Goal: Information Seeking & Learning: Learn about a topic

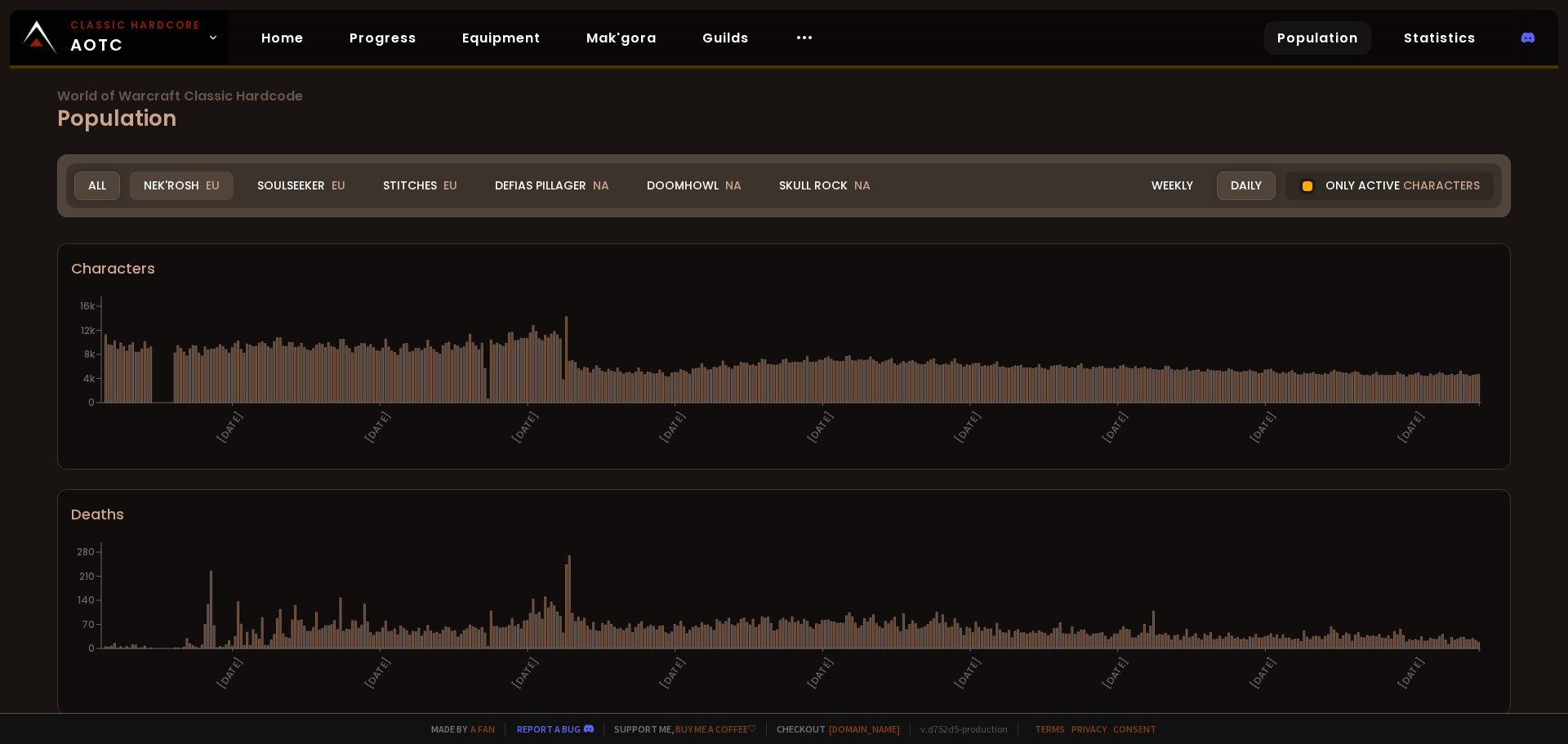
click at [198, 187] on div "Nek'Rosh EU" at bounding box center [181, 186] width 104 height 29
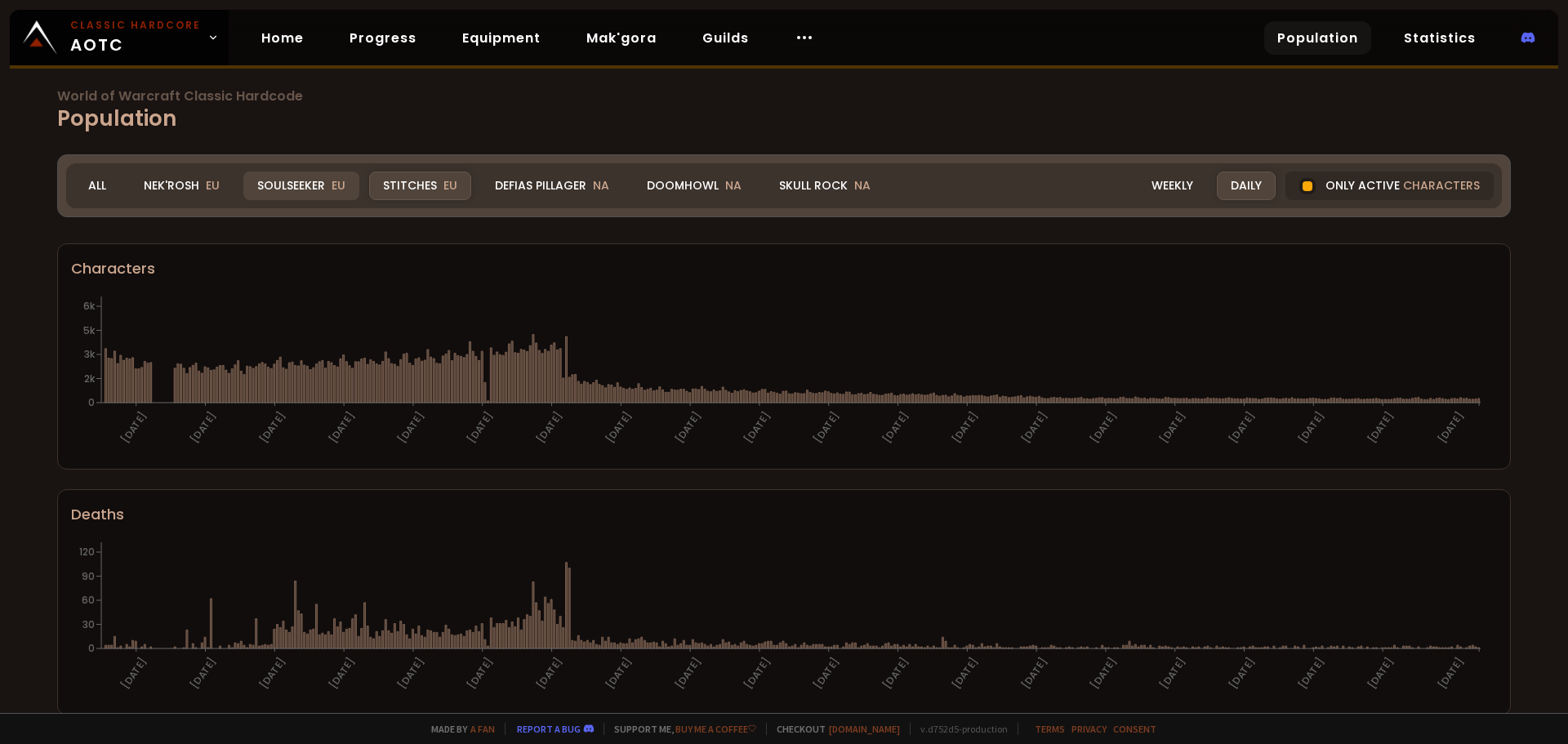
click at [317, 179] on div "Soulseeker EU" at bounding box center [301, 186] width 116 height 29
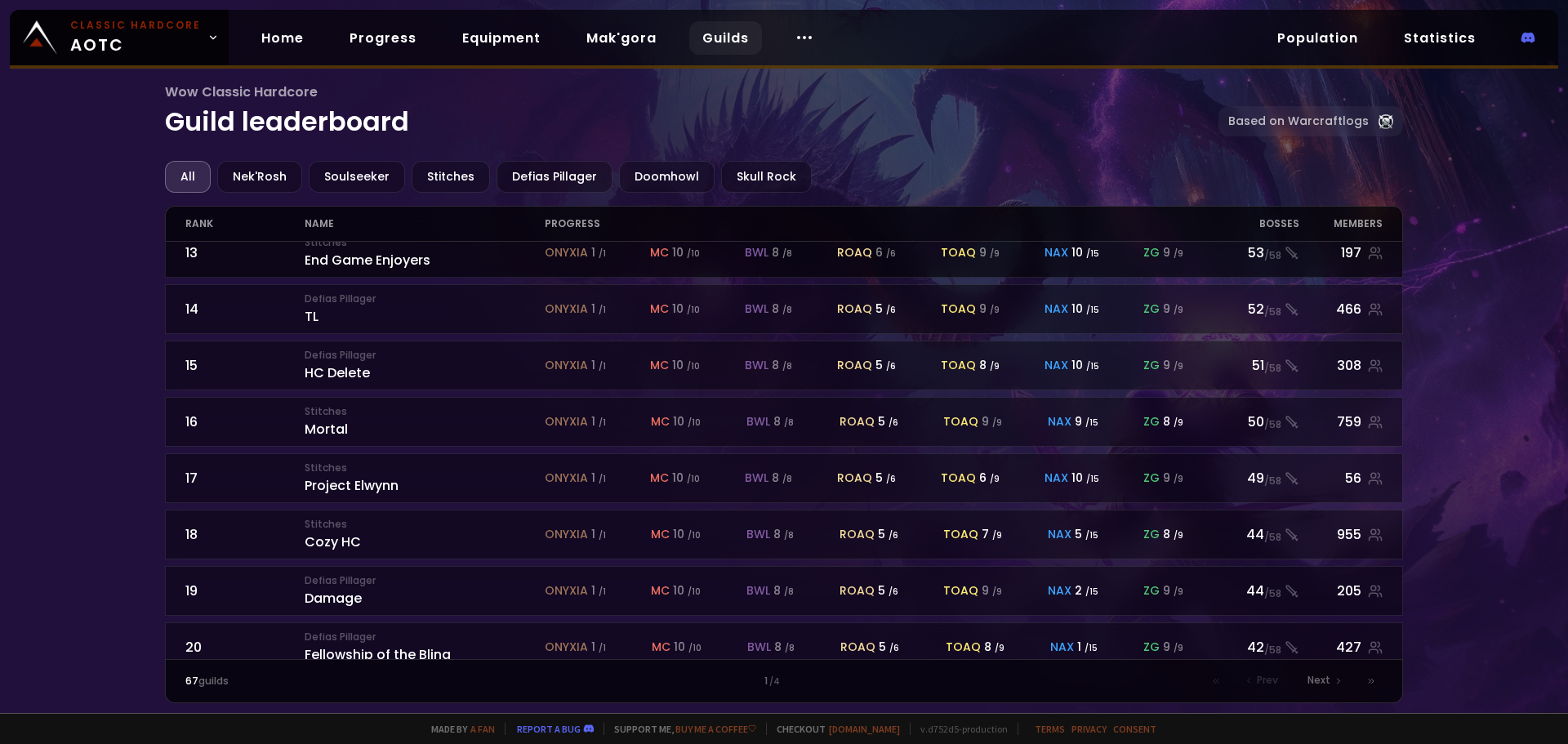
scroll to position [717, 0]
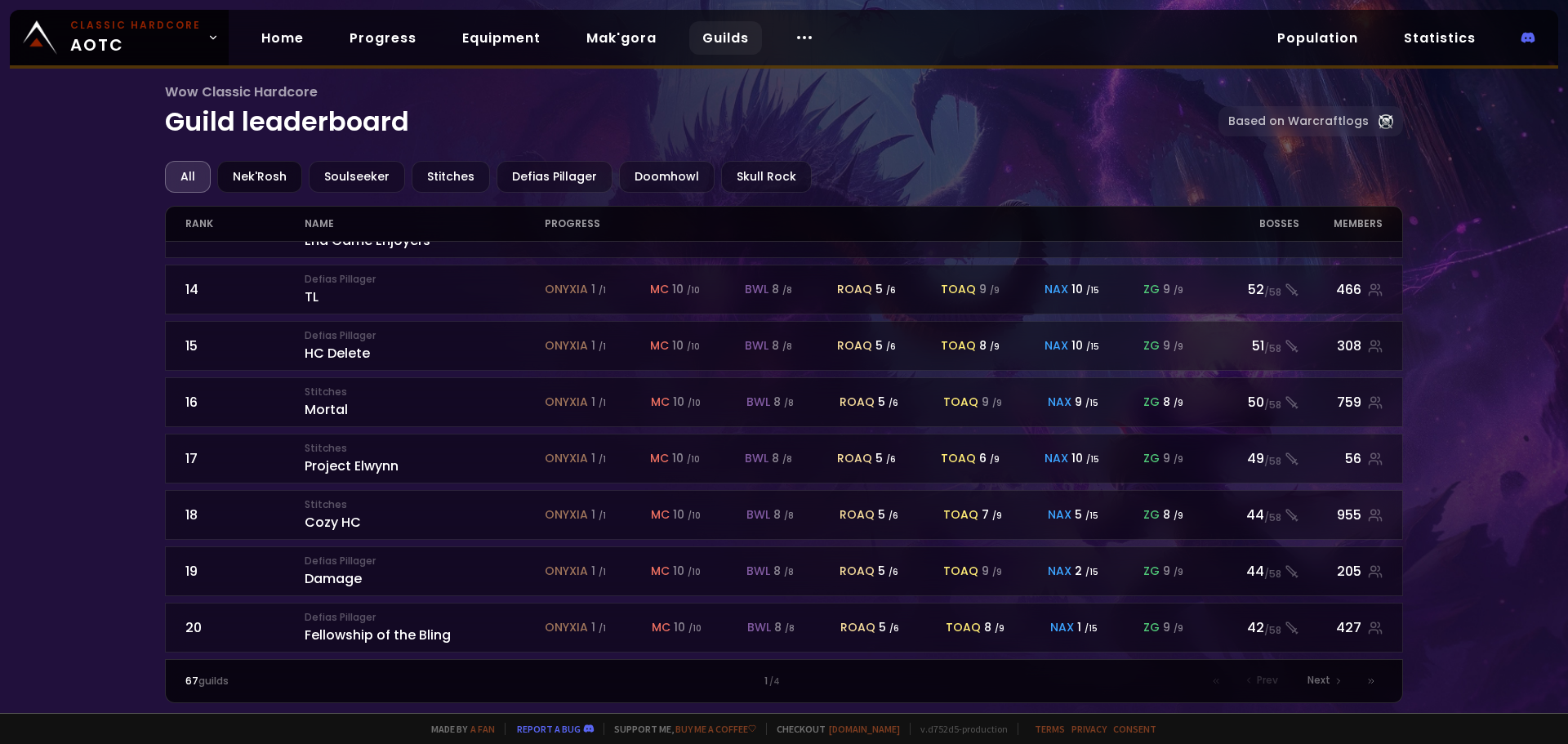
click at [274, 186] on div "Nek'Rosh" at bounding box center [259, 177] width 85 height 32
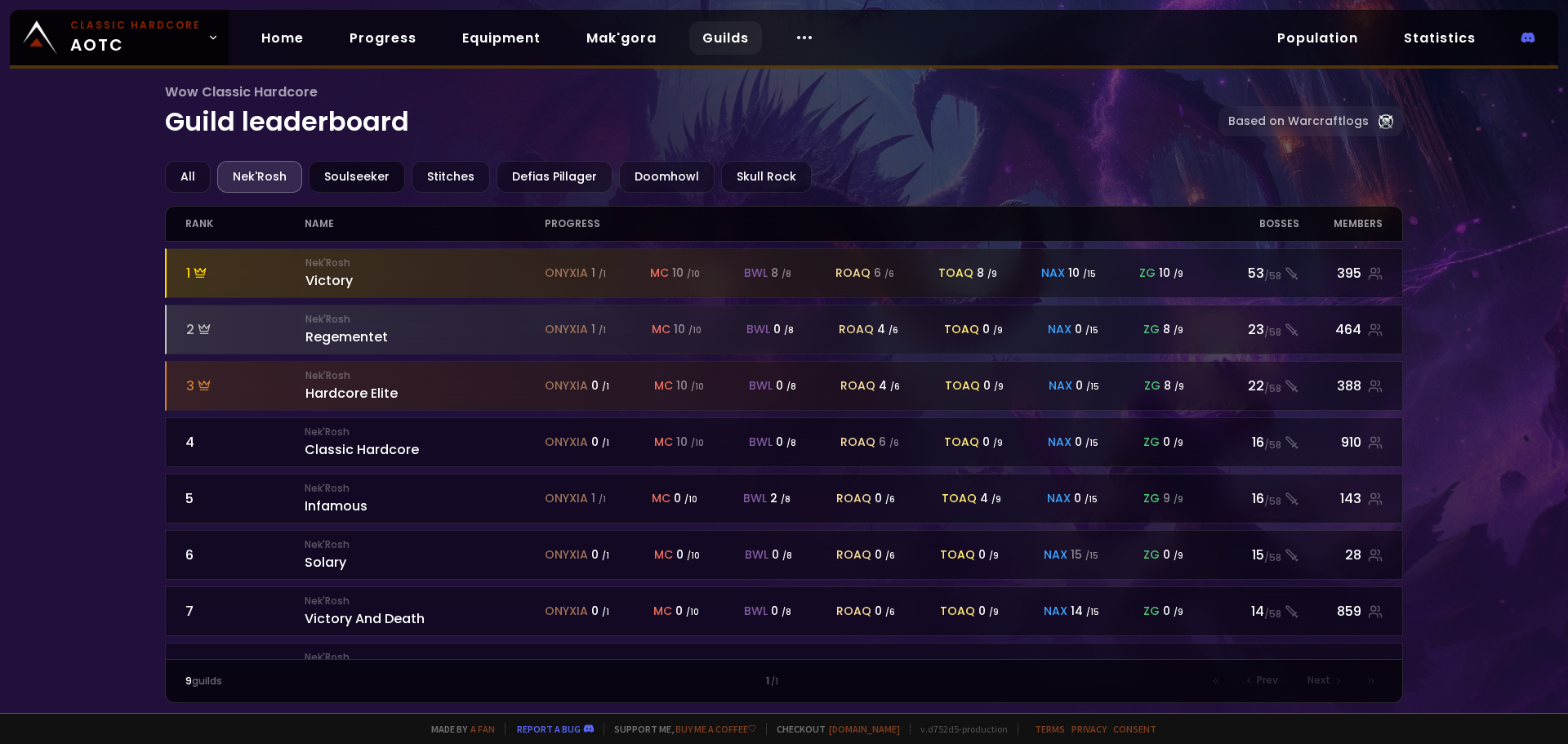
click at [350, 177] on div "Soulseeker" at bounding box center [356, 177] width 96 height 32
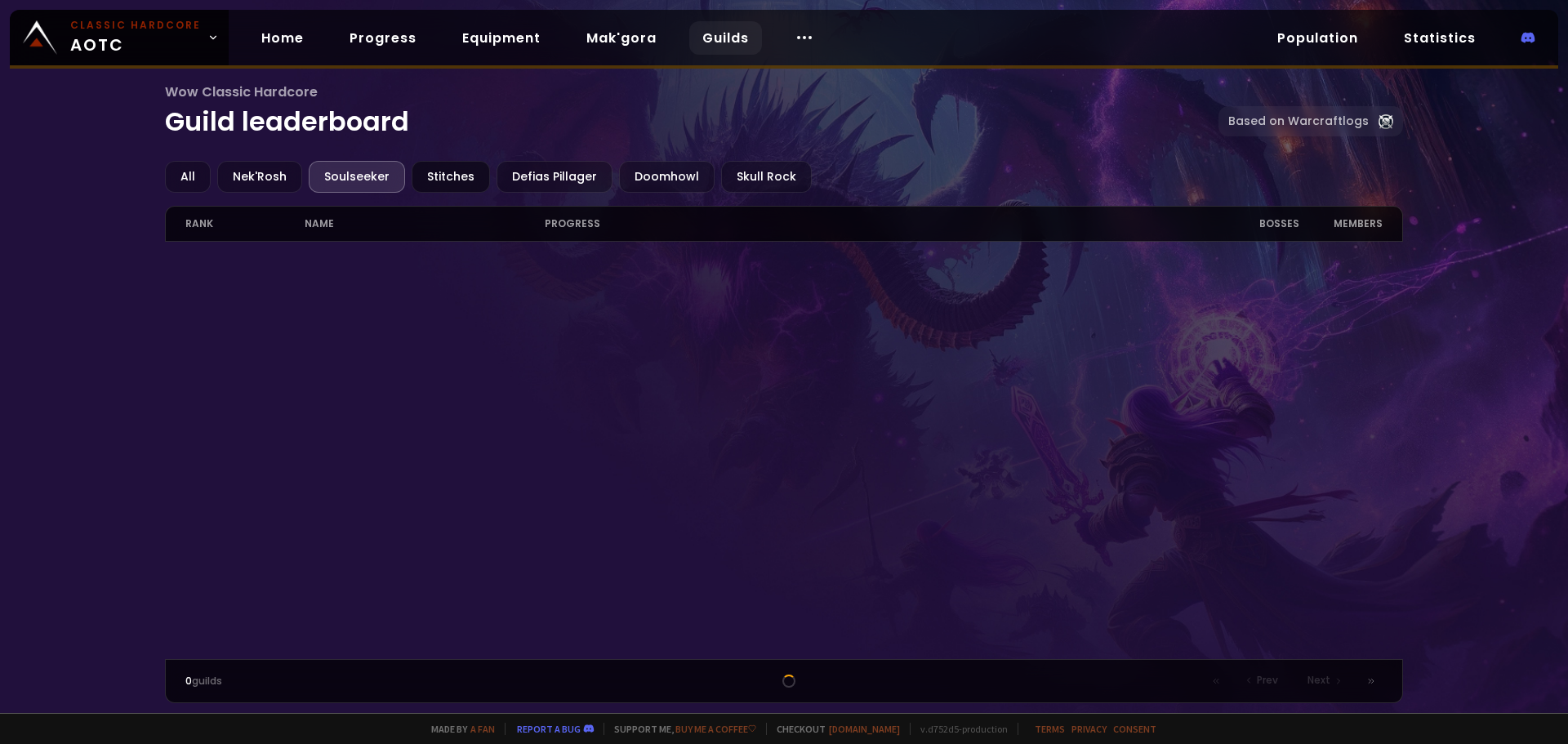
click at [452, 183] on div "Stitches" at bounding box center [450, 177] width 78 height 32
click at [234, 178] on div "Nek'Rosh" at bounding box center [259, 177] width 85 height 32
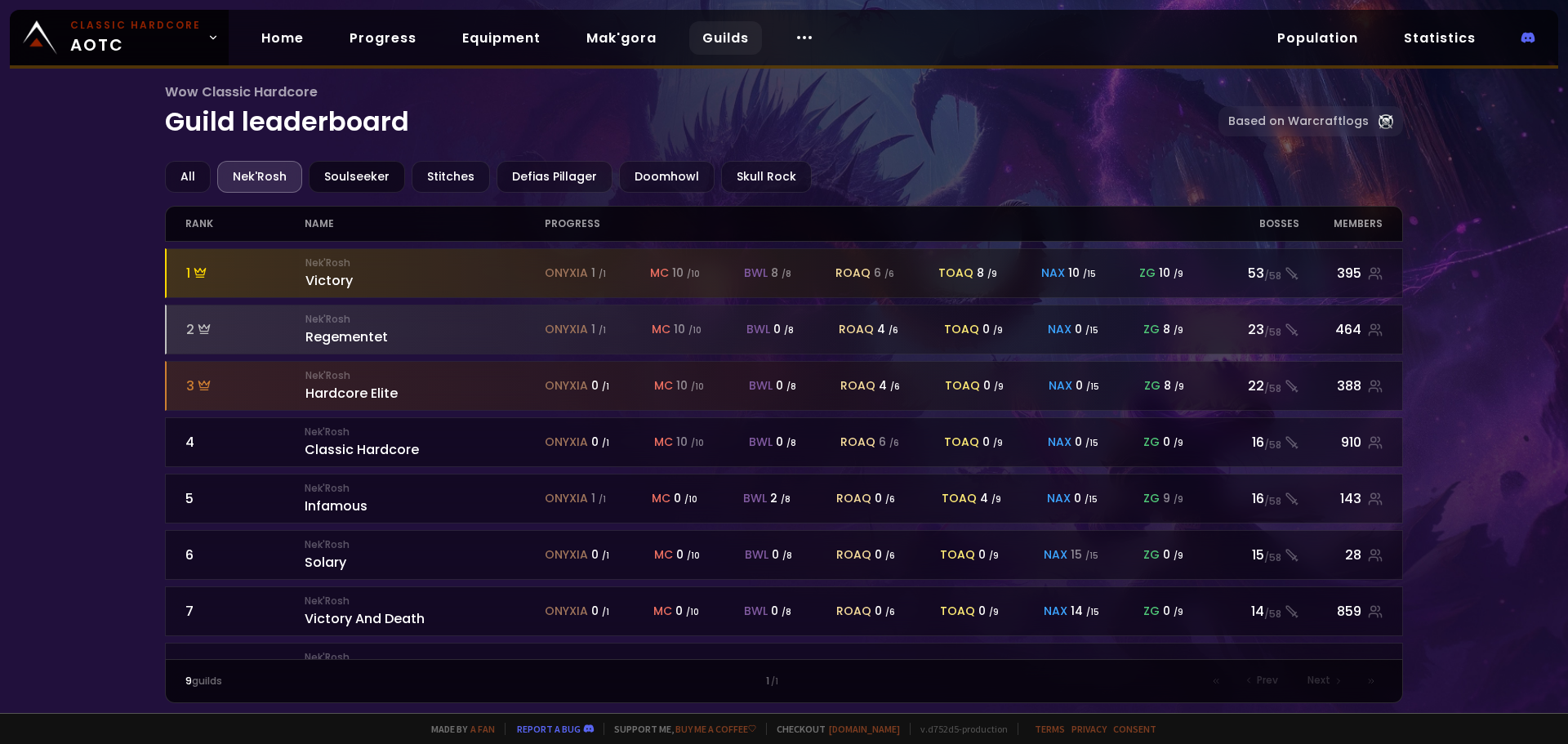
click at [332, 176] on div "Soulseeker" at bounding box center [356, 177] width 96 height 32
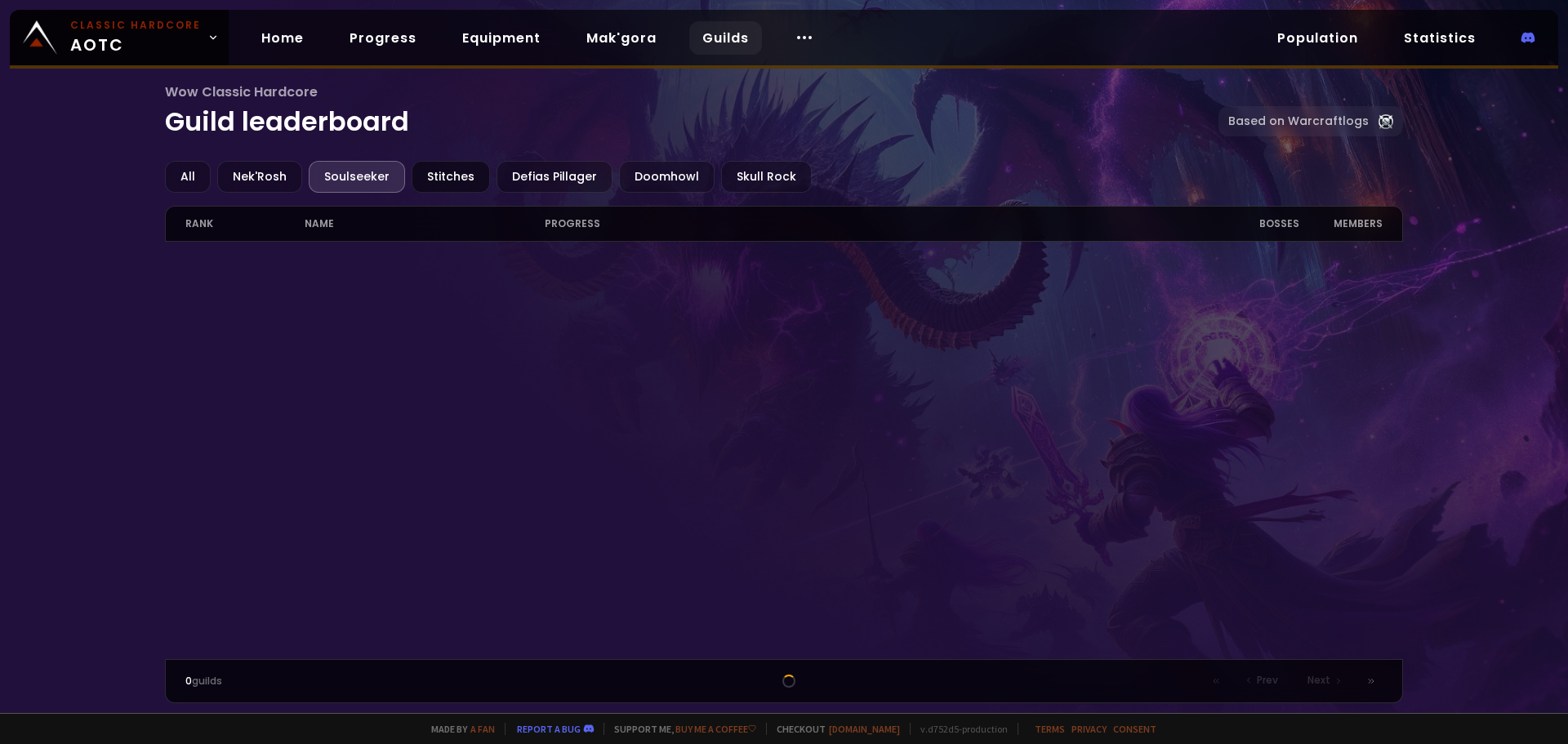
click at [439, 178] on div "Stitches" at bounding box center [450, 177] width 78 height 32
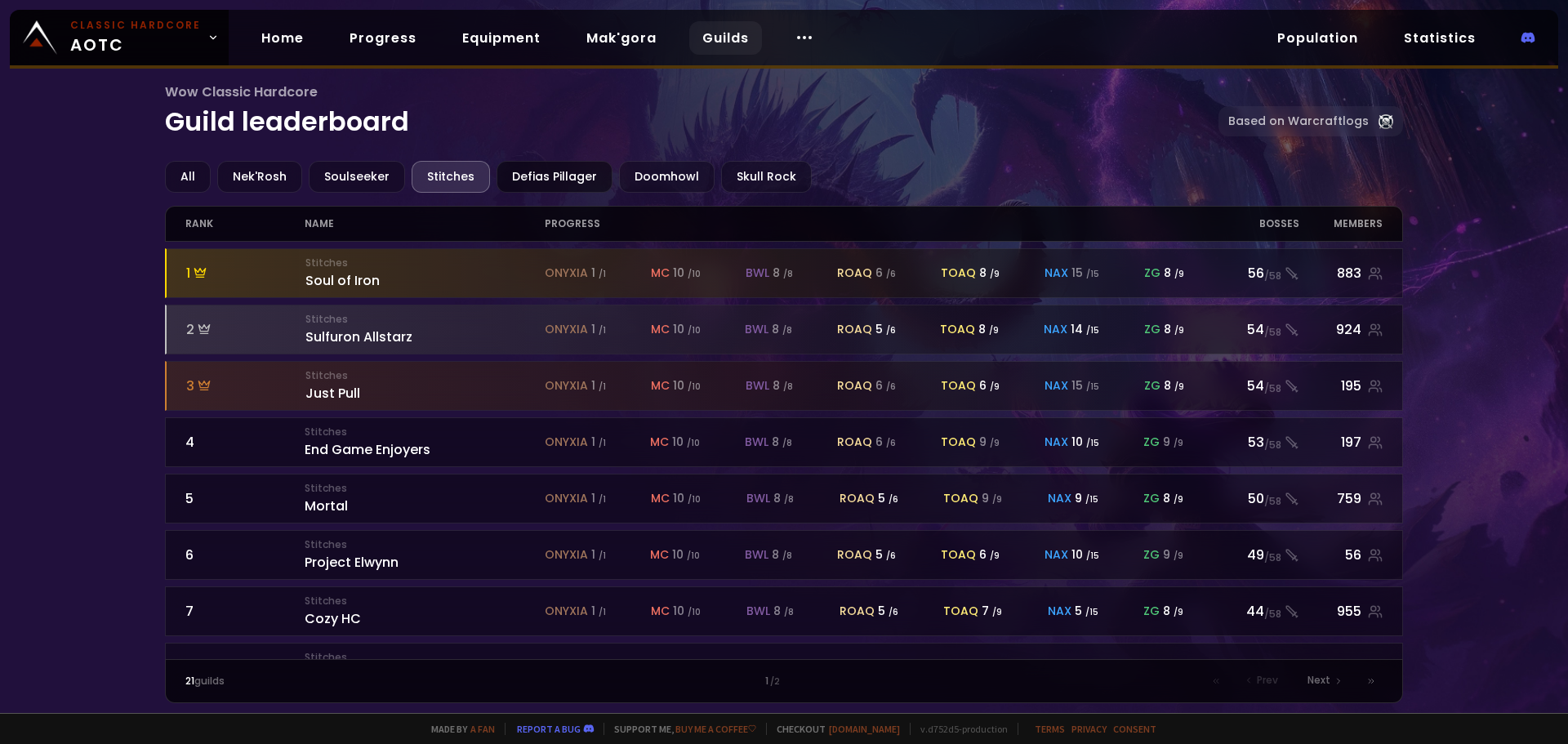
click at [546, 185] on div "Defias Pillager" at bounding box center [554, 177] width 116 height 32
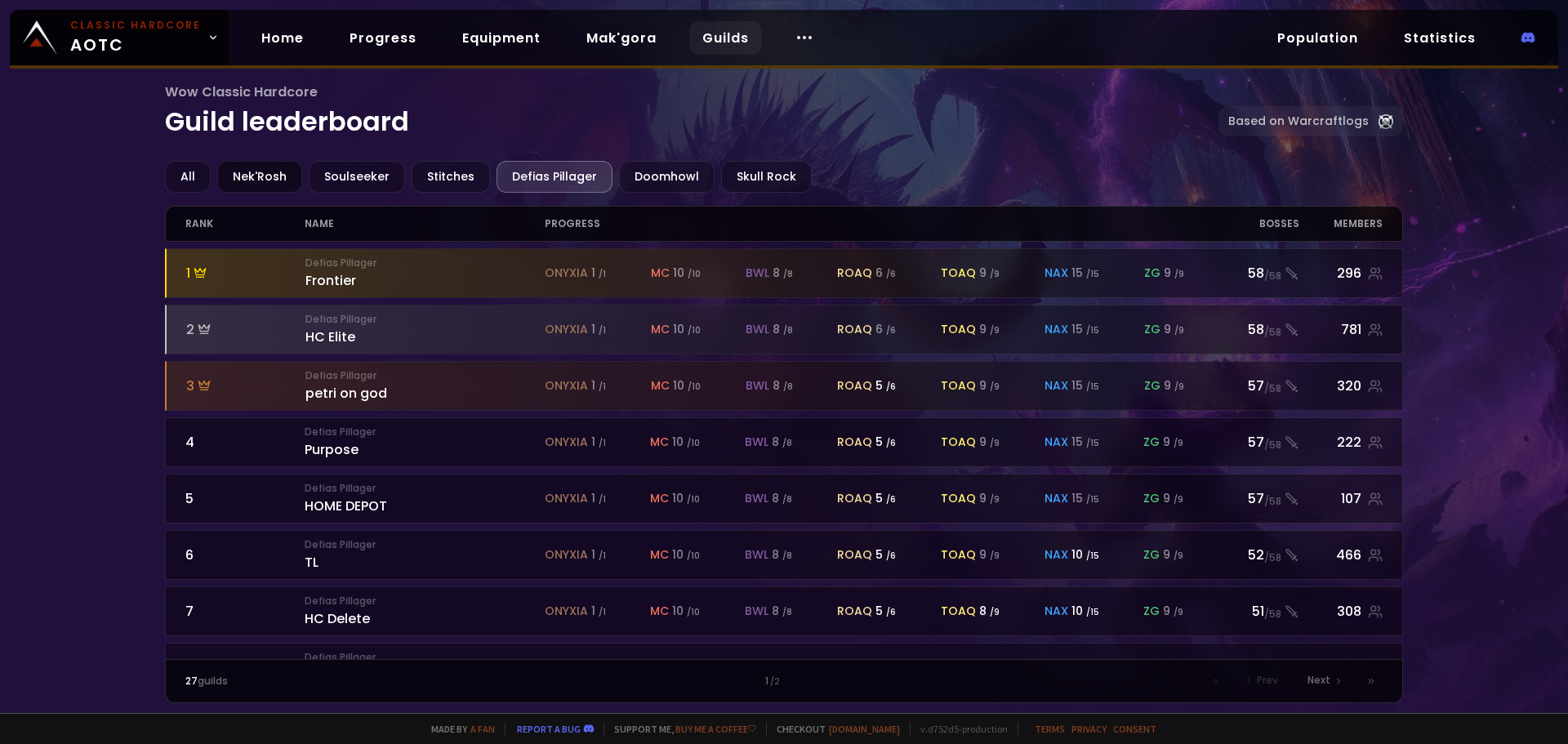
click at [260, 179] on div "Nek'Rosh" at bounding box center [259, 177] width 85 height 32
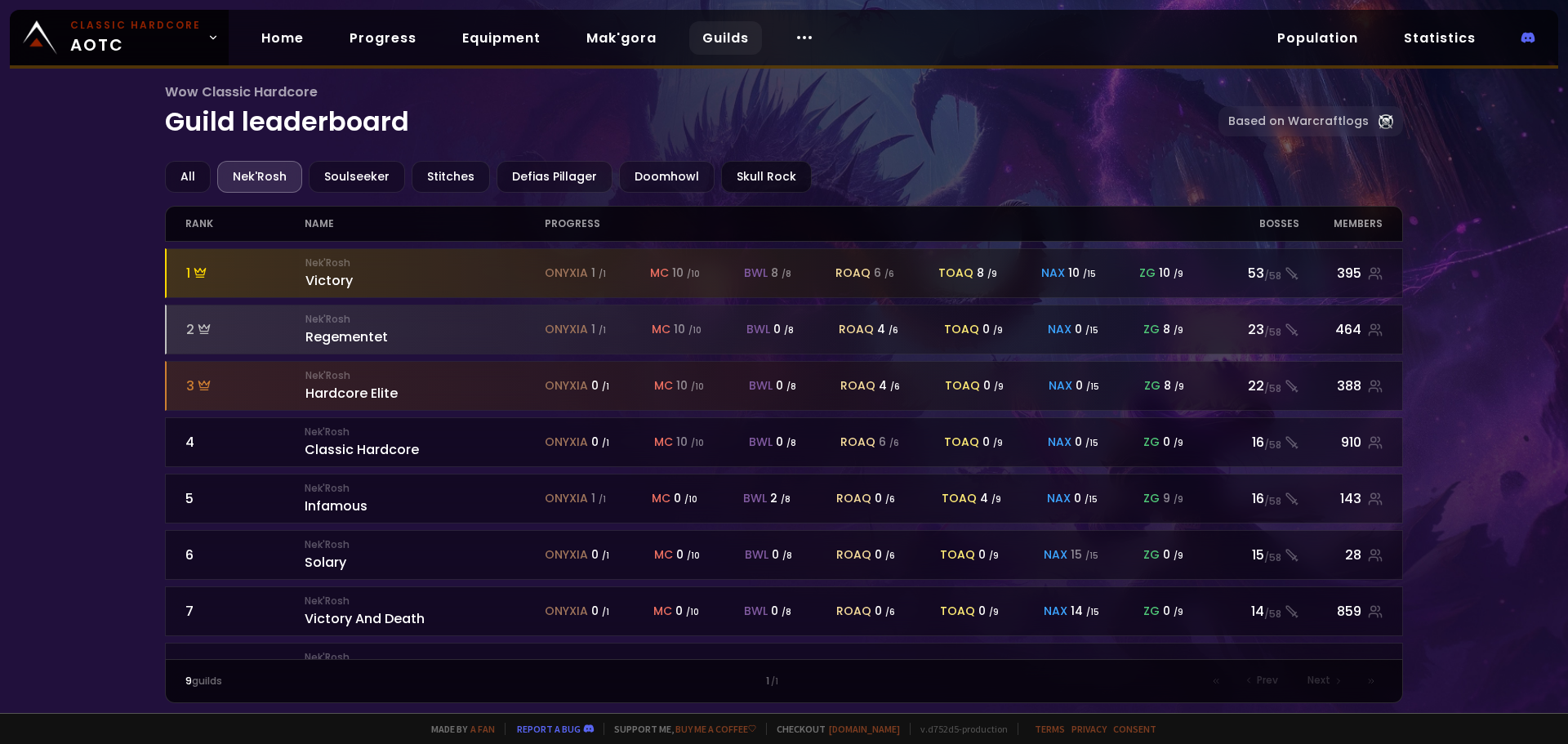
click at [735, 175] on div "Skull Rock" at bounding box center [767, 177] width 91 height 32
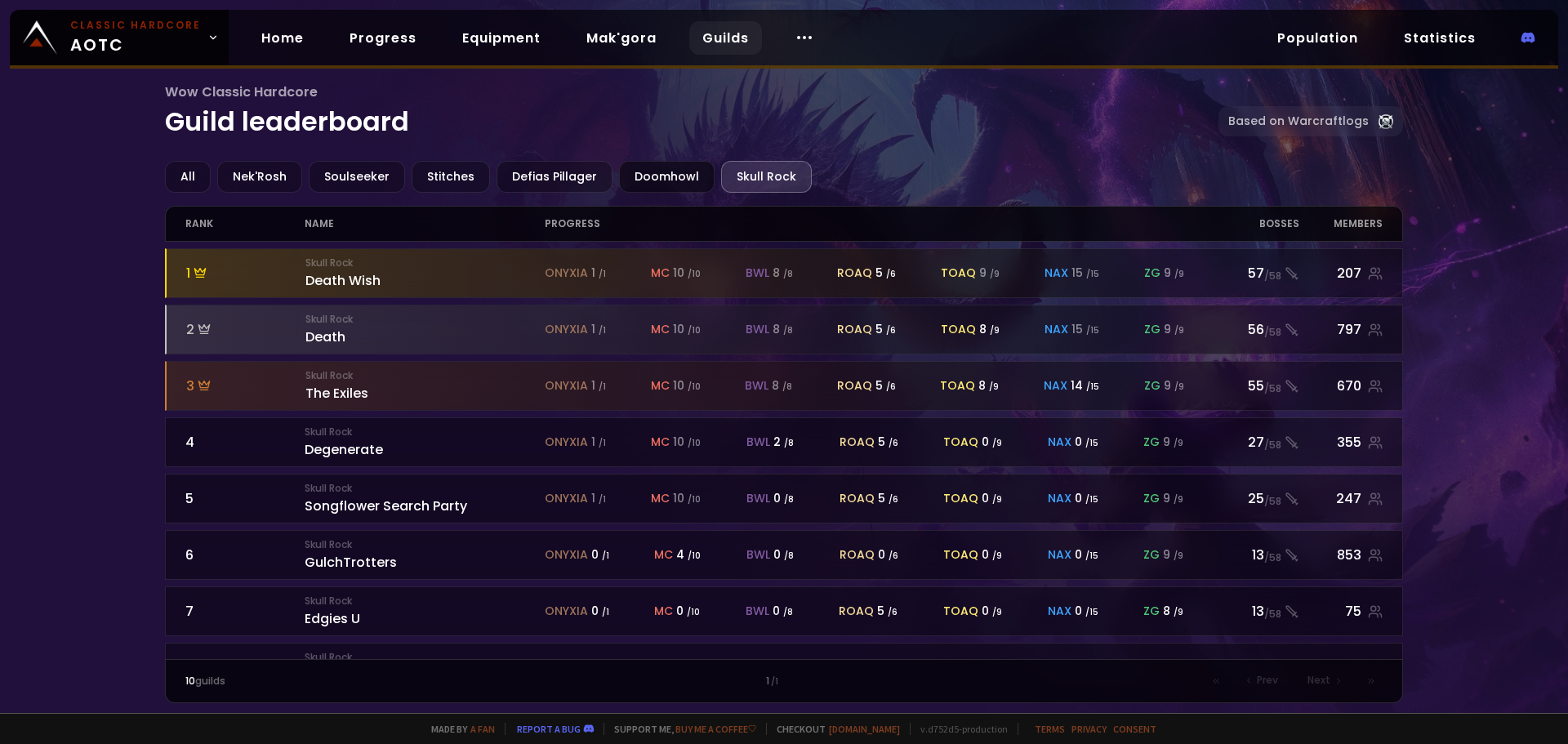
click at [648, 177] on div "Doomhowl" at bounding box center [667, 177] width 96 height 32
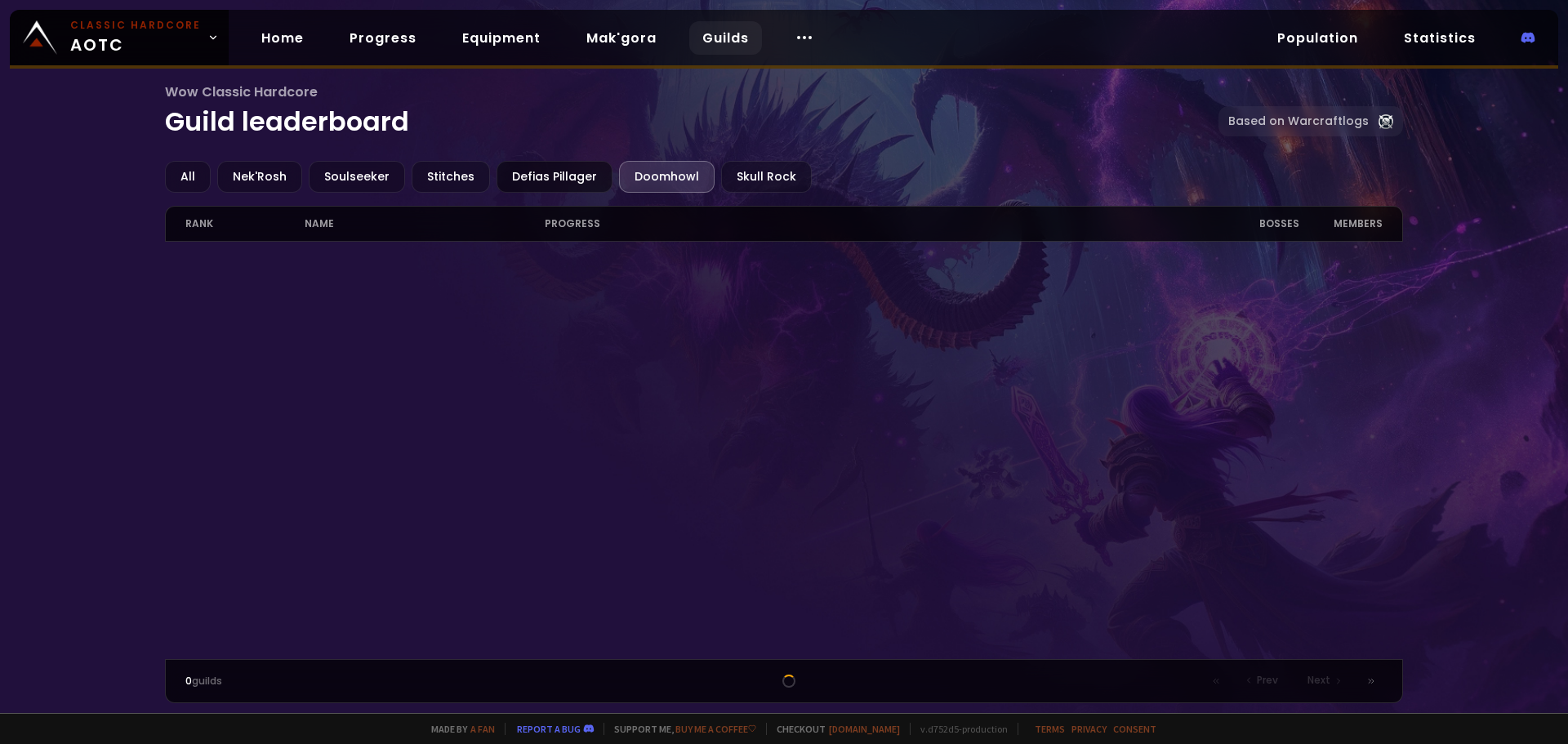
click at [512, 177] on div "Defias Pillager" at bounding box center [554, 177] width 116 height 32
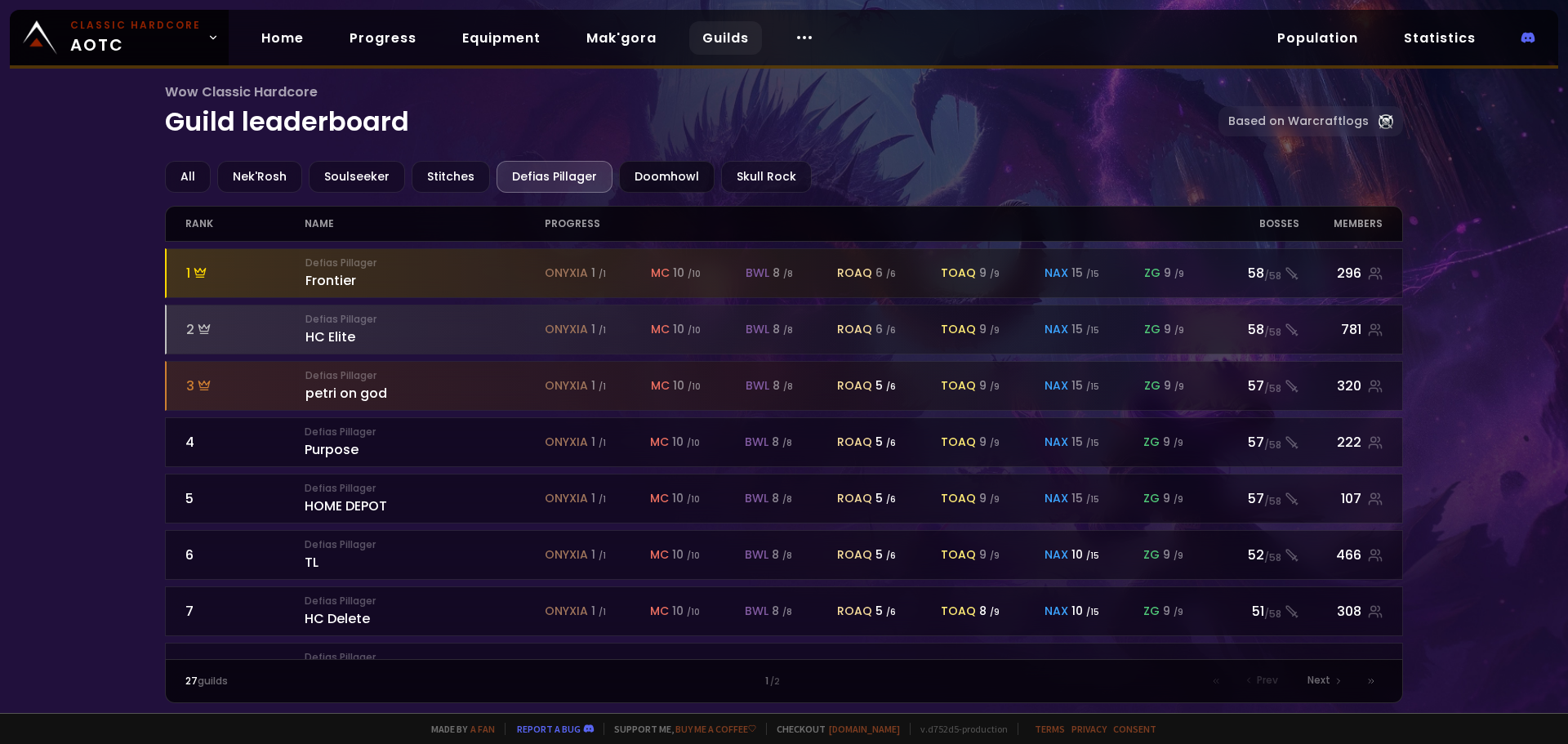
click at [661, 181] on div "Doomhowl" at bounding box center [667, 177] width 96 height 32
